Goal: Task Accomplishment & Management: Complete application form

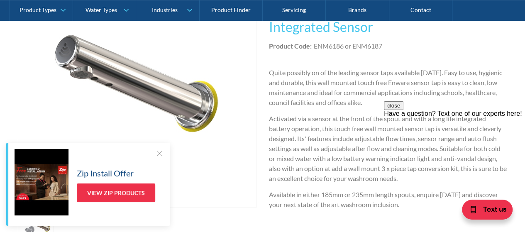
scroll to position [208, 0]
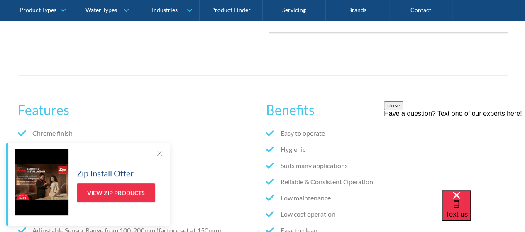
scroll to position [332, 0]
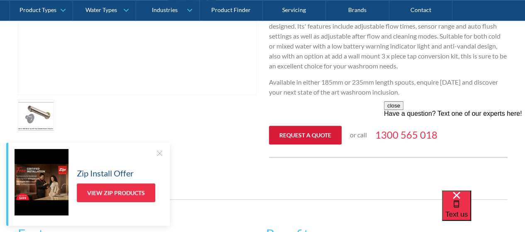
click at [328, 135] on link "Request a quote" at bounding box center [305, 135] width 73 height 19
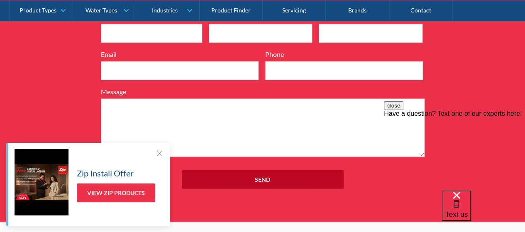
scroll to position [1054, 0]
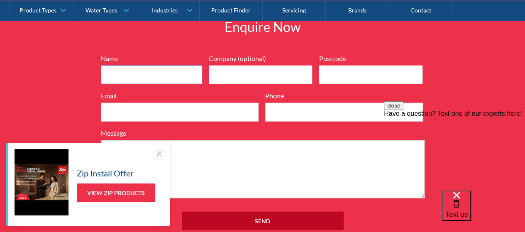
click at [156, 79] on input "Name" at bounding box center [151, 75] width 101 height 19
type input "[PERSON_NAME]"
type input "2179"
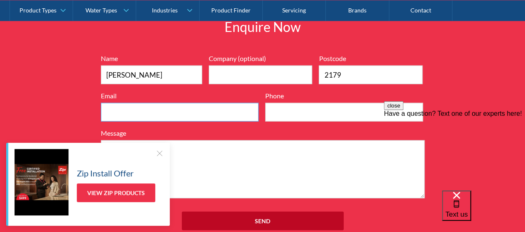
type input "[EMAIL_ADDRESS][DOMAIN_NAME]"
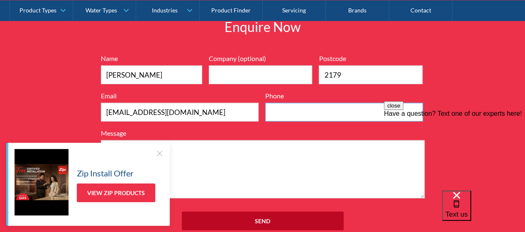
type input "0422604301"
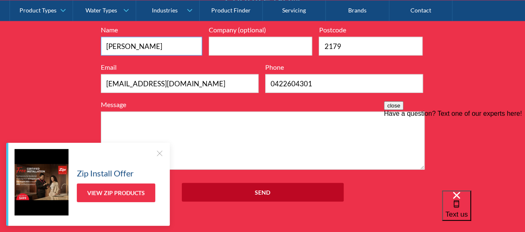
scroll to position [1096, 0]
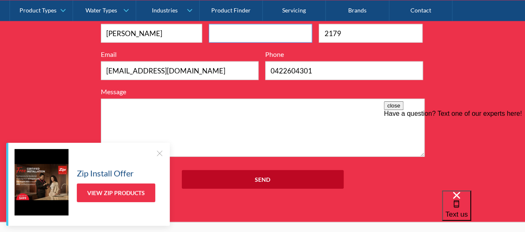
click at [256, 43] on input "Company (optional)" at bounding box center [261, 33] width 104 height 19
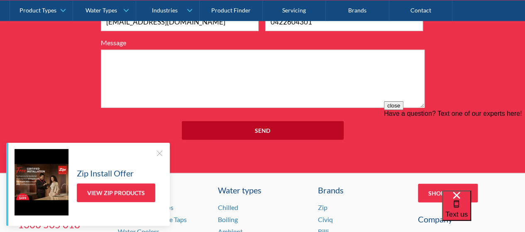
scroll to position [1137, 0]
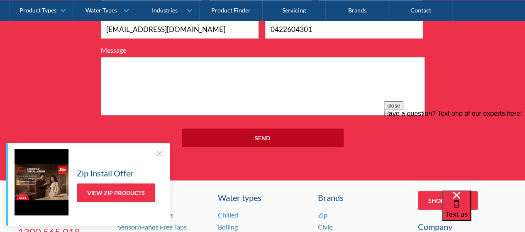
type input "[GEOGRAPHIC_DATA]"
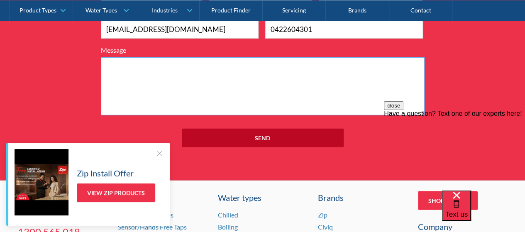
click at [120, 73] on textarea "Message" at bounding box center [263, 86] width 324 height 58
type textarea "I"
paste textarea "Enware-Oras Electra Integrated Wall Sensor Spout 185mm"
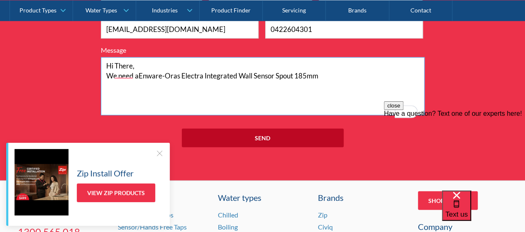
click at [139, 84] on textarea "Hi There, We need aEnware-Oras Electra Integrated Wall Sensor Spout 185mm" at bounding box center [263, 86] width 324 height 58
drag, startPoint x: 138, startPoint y: 87, endPoint x: 141, endPoint y: 102, distance: 14.7
click at [138, 88] on textarea "Hi There, We need a Enware-Oras Electra Integrated Wall Sensor Spout 185mm" at bounding box center [263, 86] width 324 height 58
drag, startPoint x: 301, startPoint y: 84, endPoint x: 311, endPoint y: 85, distance: 10.0
click at [311, 85] on textarea "Hi There, We need an Enware-Oras Electra Integrated Wall Sensor Spout 185mm" at bounding box center [263, 86] width 324 height 58
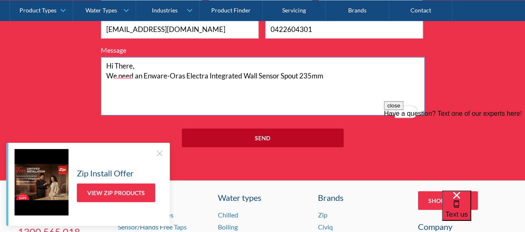
click at [320, 85] on textarea "Hi There, We need an Enware-Oras Electra Integrated Wall Sensor Spout 235mm" at bounding box center [263, 86] width 324 height 58
click at [323, 83] on textarea "Hi There, We need an Enware-Oras Electra Integrated Wall Sensor Spout 235mm" at bounding box center [263, 86] width 324 height 58
click at [108, 98] on textarea "Hi there, We need an Enware-Oras Electra Integrated Wall Sensor Spout 235mm." at bounding box center [263, 86] width 324 height 58
click at [108, 98] on icon at bounding box center [109, 96] width 5 height 5
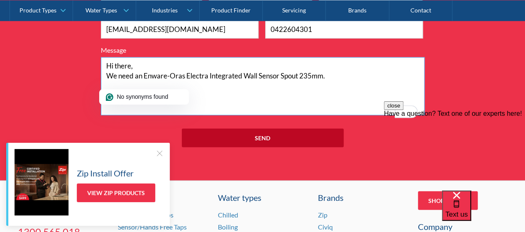
click at [108, 98] on icon at bounding box center [109, 96] width 5 height 5
click at [281, 111] on textarea "Hi there, We need an Enware-Oras Electra Integrated Wall Sensor Spout 235mm." at bounding box center [263, 86] width 324 height 58
click at [337, 83] on textarea "Hi there, We need an Enware-Oras Electra Integrated Wall Sensor Spout 235mm." at bounding box center [263, 86] width 324 height 58
click at [141, 75] on textarea "Hi there, We need an Enware-Oras Electra Integrated Wall Sensor Spout 235mm." at bounding box center [263, 86] width 324 height 58
click at [330, 84] on textarea "Hi there, We need an Enware-Oras Electra Integrated Wall Sensor Spout 235mm." at bounding box center [263, 86] width 324 height 58
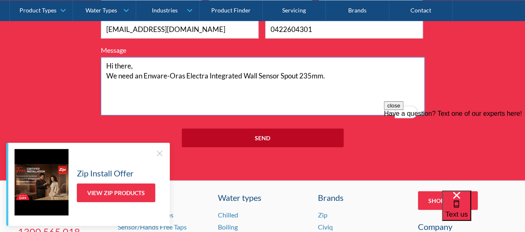
paste textarea "SKU: ENM6186 Supplier: Enware"
drag, startPoint x: 325, startPoint y: 85, endPoint x: 325, endPoint y: 90, distance: 5.1
click at [325, 85] on textarea "Hi there, We need an Enware-Oras Electra Integrated Wall Sensor Spout 235mm. SK…" at bounding box center [263, 86] width 324 height 58
click at [337, 107] on textarea "Hi there, We need an Enware-Oras Electra Integrated Wall Sensor Spout 235mm for…" at bounding box center [263, 86] width 324 height 58
click at [337, 85] on textarea "Hi there, We need an Enware-Oras Electra Integrated Wall Sensor Spout 235mm for…" at bounding box center [263, 86] width 324 height 58
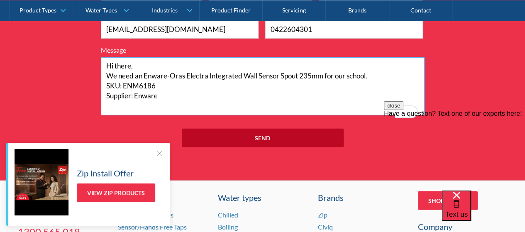
click at [349, 104] on textarea "Hi there, We need an Enware-Oras Electra Integrated Wall Sensor Spout 235mm for…" at bounding box center [263, 86] width 324 height 58
click at [151, 94] on textarea "Hi there, We need an Enware-Oras Electra Integrated Wall Sensor Spout 235mm for…" at bounding box center [263, 86] width 324 height 58
click at [166, 114] on textarea "Hi there, We need an Enware-Oras Electra Integrated Wall Sensor Spout 235mm for…" at bounding box center [263, 86] width 324 height 58
click at [299, 84] on textarea "Hi there, We need an Enware-Oras Electra Integrated Wall Sensor Spout 235mm for…" at bounding box center [263, 86] width 324 height 58
drag, startPoint x: 303, startPoint y: 84, endPoint x: 324, endPoint y: 85, distance: 20.8
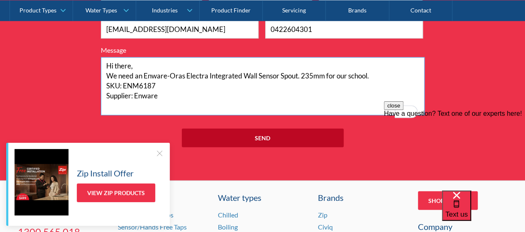
click at [324, 85] on textarea "Hi there, We need an Enware-Oras Electra Integrated Wall Sensor Spout. 235mm fo…" at bounding box center [263, 86] width 324 height 58
click at [313, 83] on textarea "Hi there, We need an Enware-Oras Electra Integrated Wall Sensor Spout 235 mm fo…" at bounding box center [263, 86] width 324 height 58
click at [328, 104] on textarea "Hi there, We need an Enware-Oras Electra Integrated Wall Sensor Spout 235mm for…" at bounding box center [263, 86] width 324 height 58
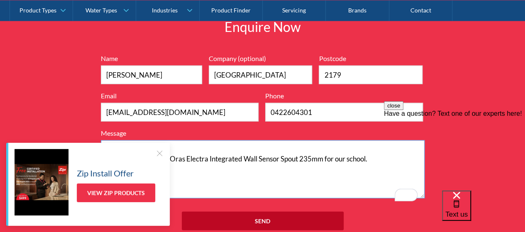
scroll to position [1096, 0]
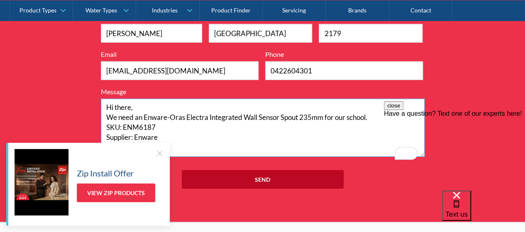
type textarea "Hi there, We need an Enware-Oras Electra Integrated Wall Sensor Spout 235mm for…"
drag, startPoint x: 186, startPoint y: 80, endPoint x: 103, endPoint y: 83, distance: 83.5
click at [103, 80] on input "[EMAIL_ADDRESS][DOMAIN_NAME]" at bounding box center [180, 70] width 158 height 19
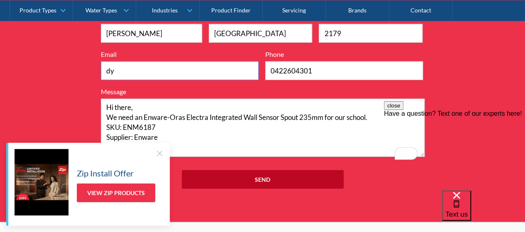
type input "d"
click at [142, 79] on input "Email" at bounding box center [180, 70] width 158 height 19
type input "[EMAIL_ADDRESS][DOMAIN_NAME]"
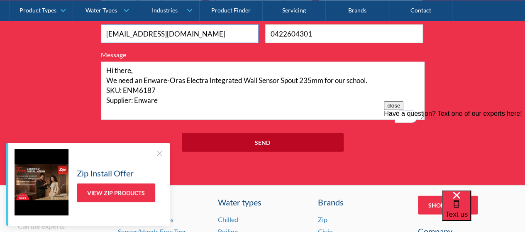
scroll to position [1179, 0]
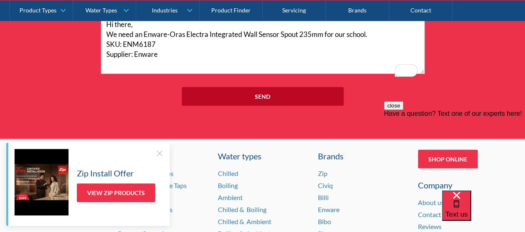
click at [160, 154] on div at bounding box center [159, 153] width 8 height 8
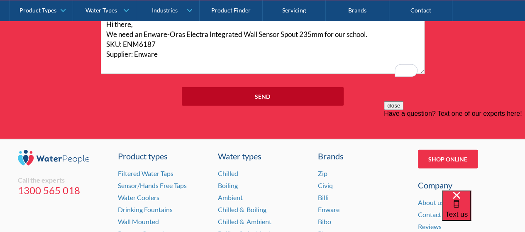
scroll to position [1096, 0]
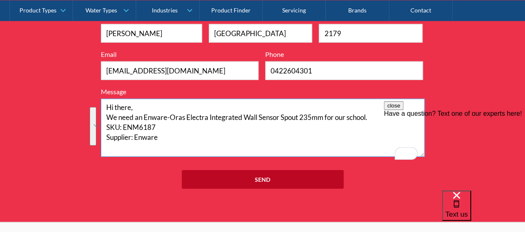
drag, startPoint x: 158, startPoint y: 147, endPoint x: 108, endPoint y: 119, distance: 56.9
click at [108, 119] on textarea "Hi there, We need an Enware-Oras Electra Integrated Wall Sensor Spout 235mm for…" at bounding box center [263, 128] width 324 height 58
click at [458, 117] on div "Have a question? Text one of our experts here!" at bounding box center [454, 113] width 141 height 7
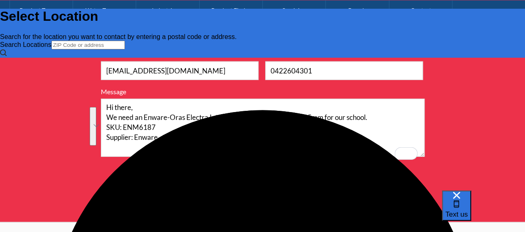
scroll to position [0, 0]
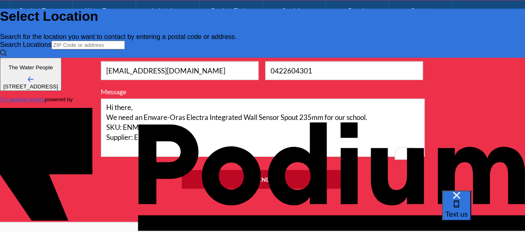
paste textarea "Hi there, We need an Enware-Oras Electra Integrated Wall Sensor Spout 235mm for…"
type textarea "Hi there, We need an Enware-Oras Electra Integrated Wall Sensor Spout 235mm for…"
type textarea "x"
type textarea "Hi there, We need an Enware-Oras Electra Integrated Wall Sensor Spout 235mm for…"
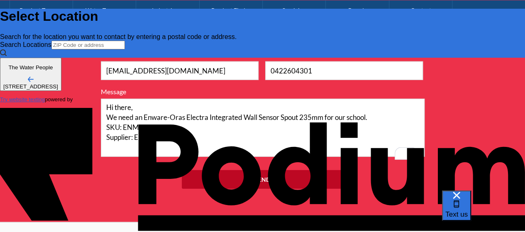
type input "[PERSON_NAME]"
type Phone "0422 604 301"
type textarea "x"
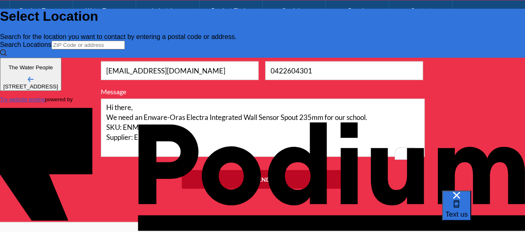
scroll to position [0, 0]
click at [445, 196] on div "Text us" at bounding box center [483, 212] width 83 height 42
